Goal: Transaction & Acquisition: Purchase product/service

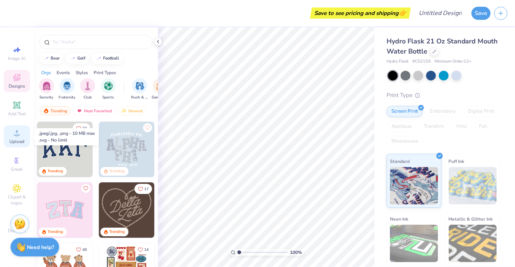
click at [12, 135] on div "Upload" at bounding box center [17, 136] width 26 height 22
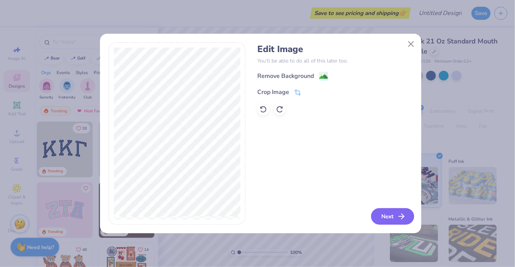
click at [387, 215] on button "Next" at bounding box center [392, 216] width 43 height 16
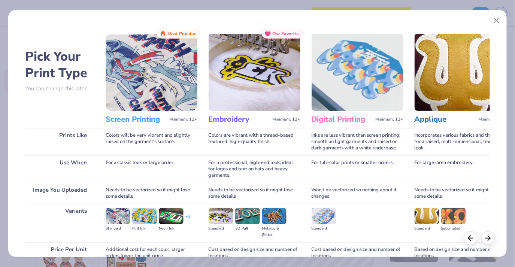
click at [129, 82] on img at bounding box center [152, 72] width 92 height 77
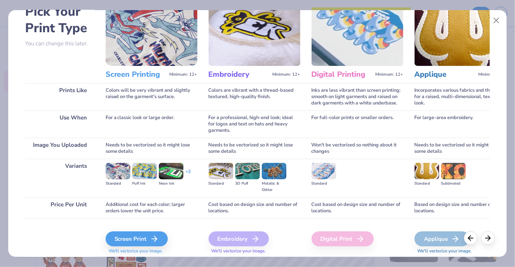
scroll to position [68, 0]
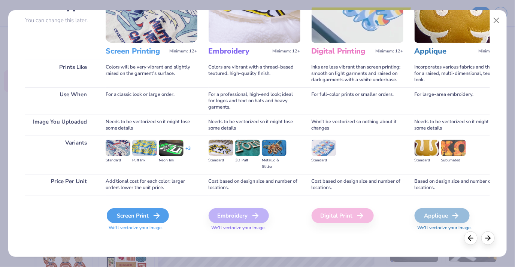
click at [135, 217] on div "Screen Print" at bounding box center [138, 215] width 62 height 15
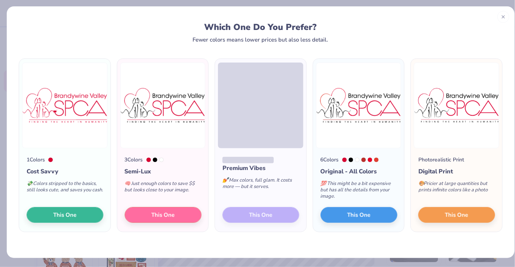
scroll to position [4, 0]
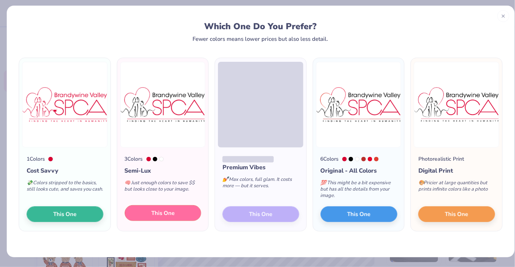
click at [161, 218] on button "This One" at bounding box center [163, 213] width 77 height 16
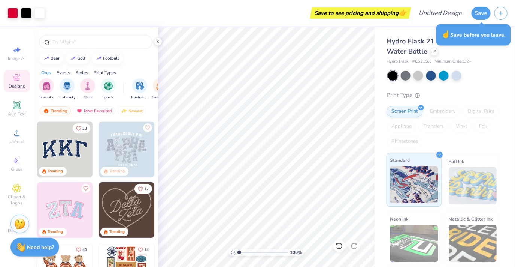
click at [415, 175] on img at bounding box center [414, 184] width 48 height 37
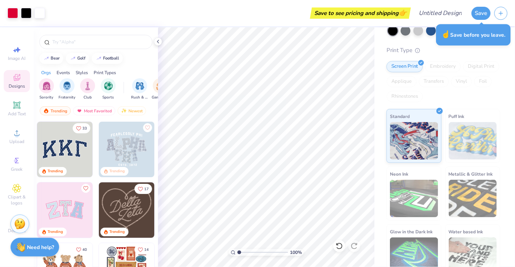
scroll to position [56, 0]
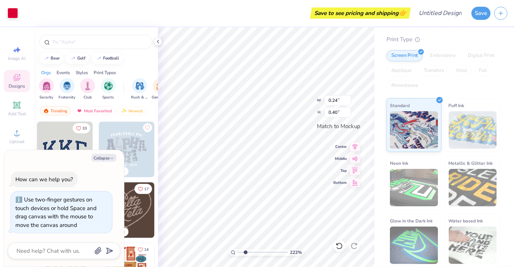
drag, startPoint x: 239, startPoint y: 252, endPoint x: 245, endPoint y: 252, distance: 6.4
type input "2.22"
click at [245, 252] on input "range" at bounding box center [262, 252] width 51 height 7
click at [339, 246] on icon at bounding box center [339, 245] width 7 height 7
type textarea "x"
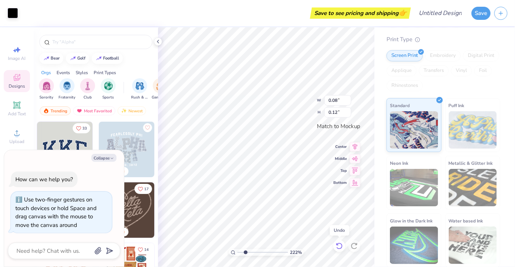
type input "2.18"
type input "0.90"
click at [339, 246] on icon at bounding box center [339, 245] width 7 height 7
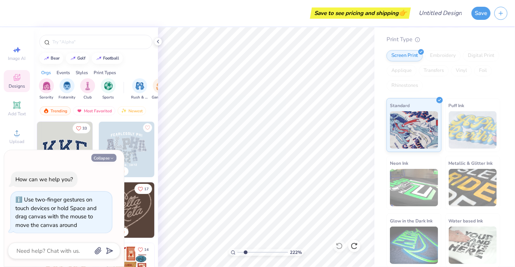
click at [108, 158] on button "Collapse" at bounding box center [103, 158] width 25 height 8
type textarea "x"
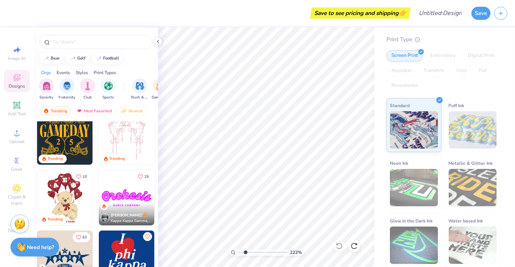
scroll to position [42, 0]
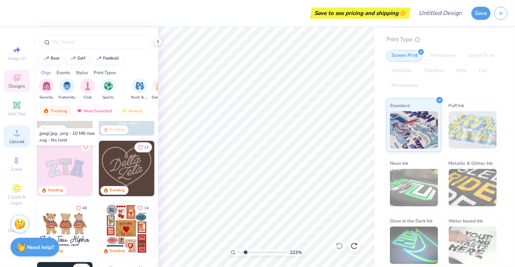
click at [12, 136] on icon at bounding box center [16, 132] width 9 height 9
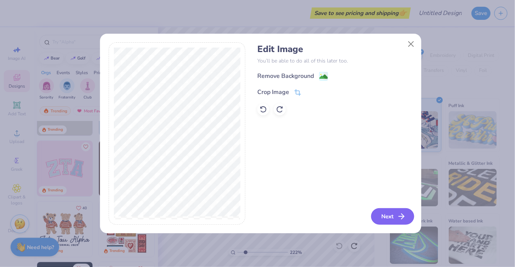
click at [393, 219] on button "Next" at bounding box center [392, 216] width 43 height 16
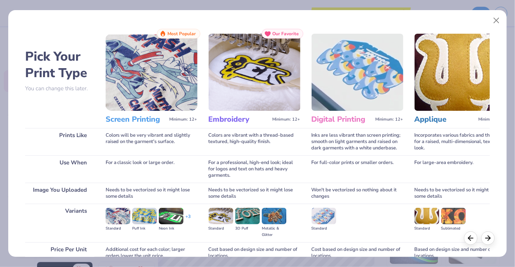
scroll to position [68, 0]
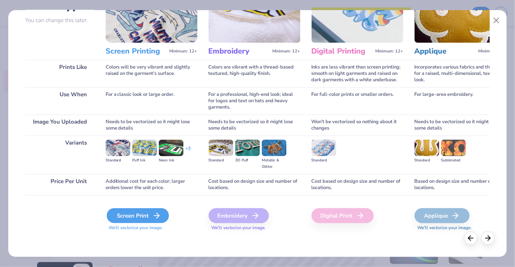
click at [121, 215] on div "Screen Print" at bounding box center [138, 215] width 62 height 15
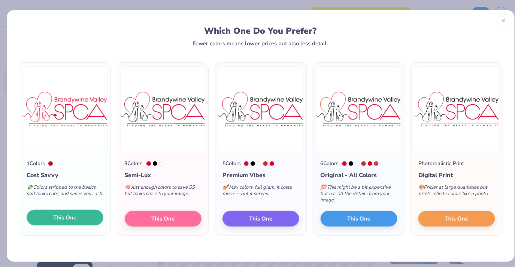
click at [62, 214] on span "This One" at bounding box center [64, 218] width 23 height 9
